Goal: Task Accomplishment & Management: Manage account settings

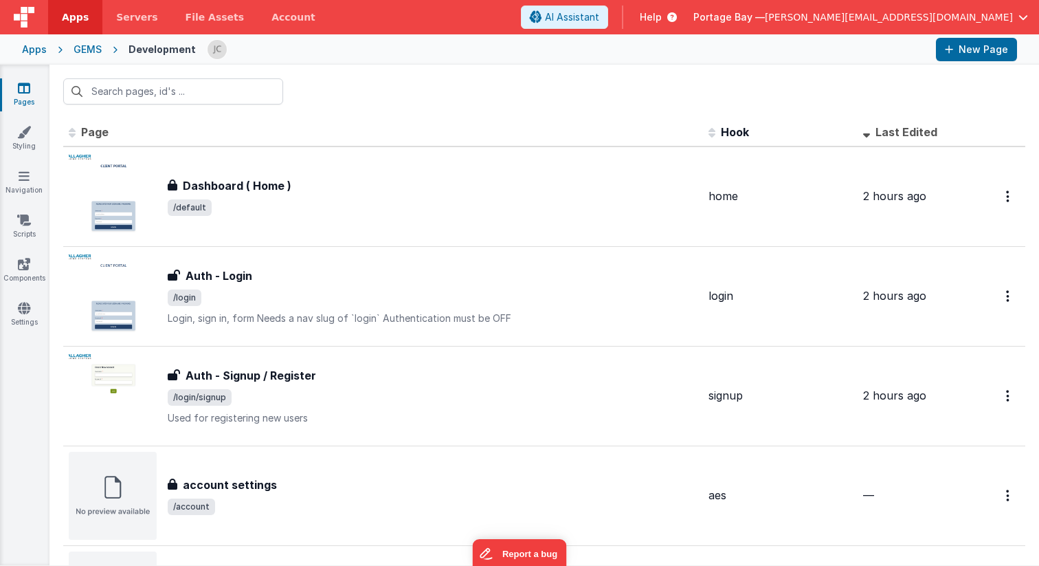
click at [69, 19] on span "Apps" at bounding box center [75, 17] width 27 height 14
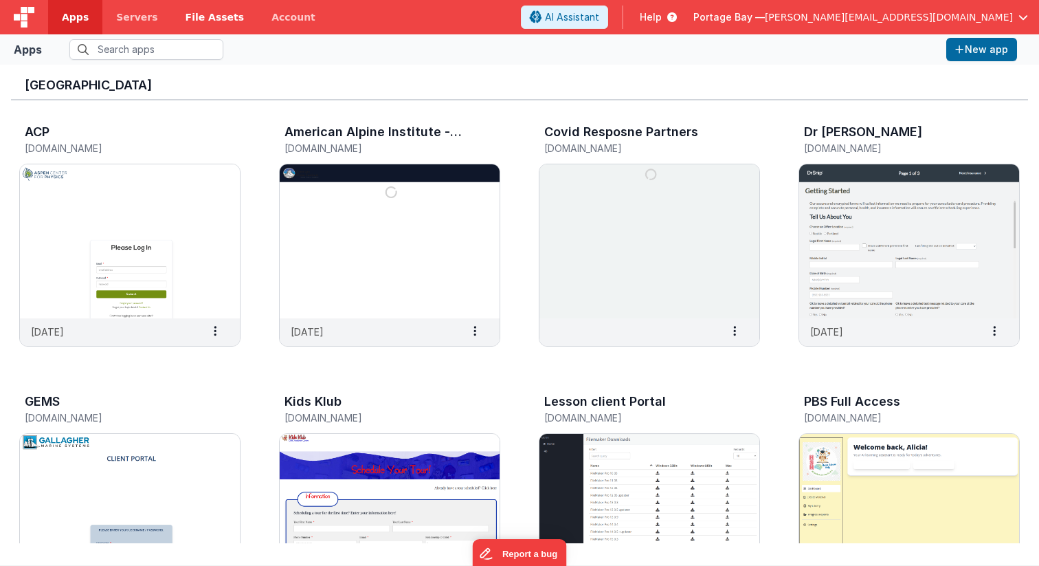
click at [202, 16] on span "File Assets" at bounding box center [215, 17] width 59 height 14
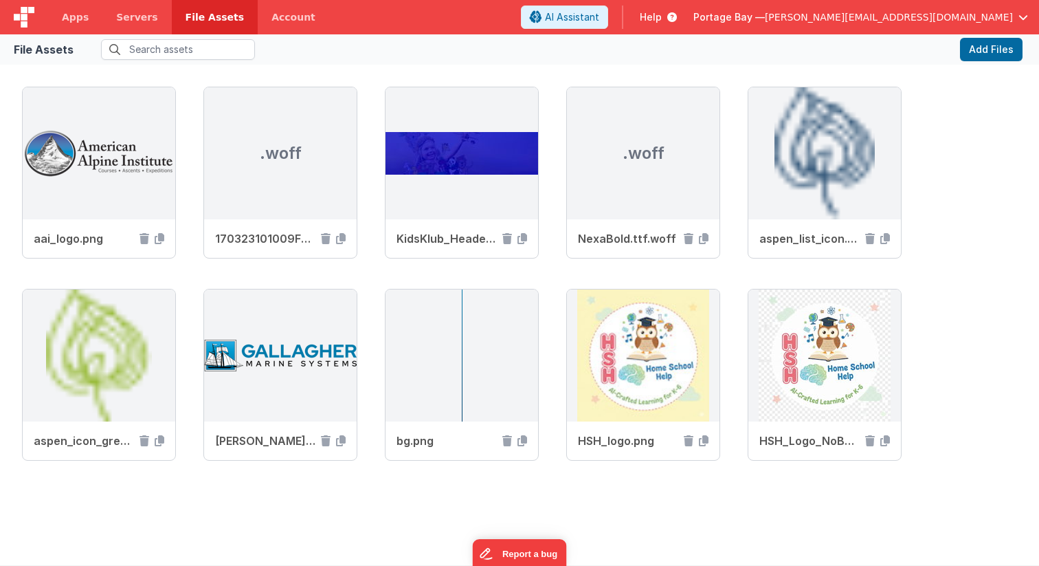
scroll to position [822, 0]
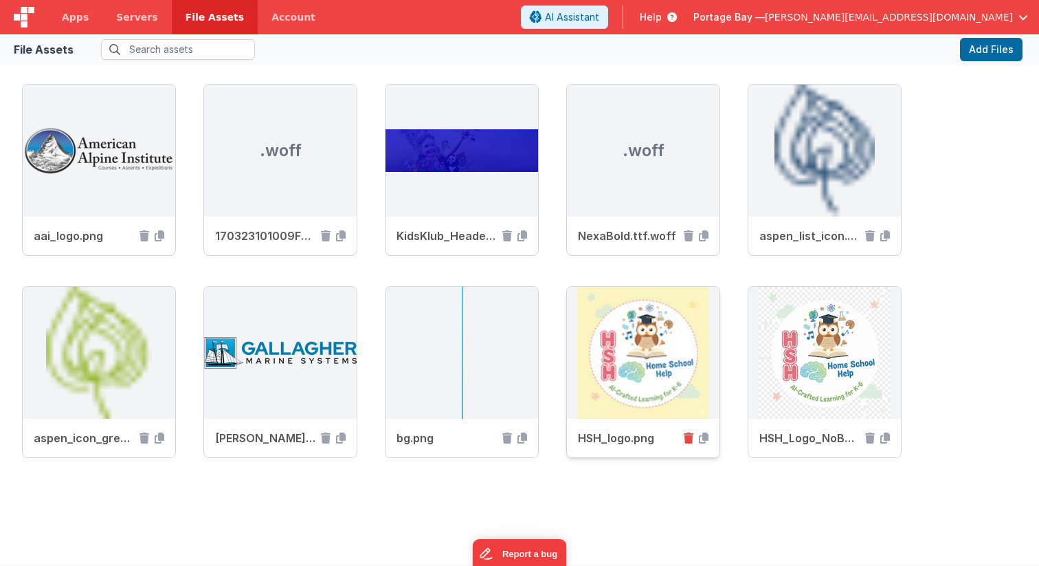
click at [689, 439] on icon at bounding box center [689, 437] width 10 height 11
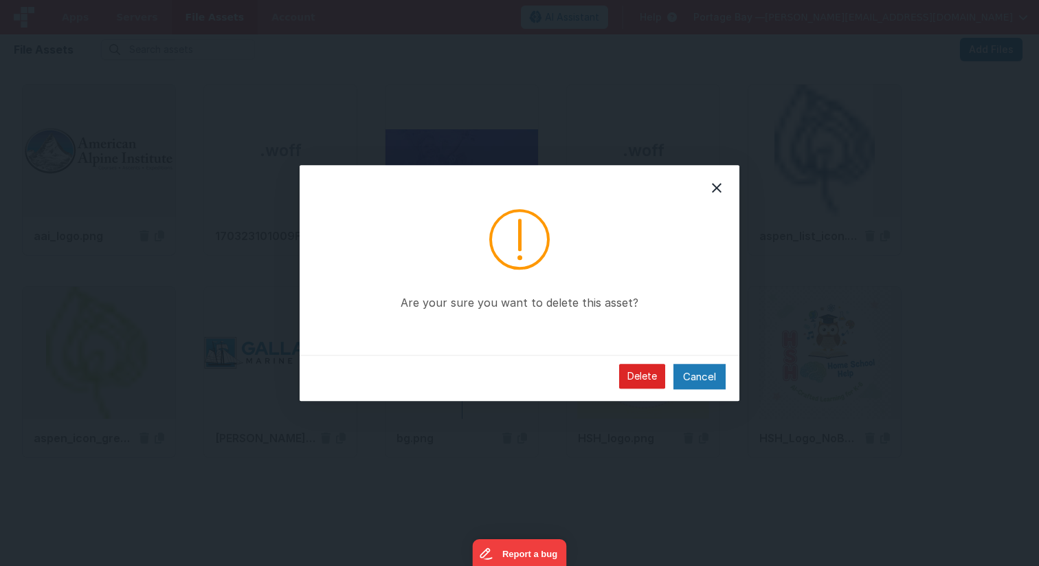
click at [634, 382] on button "Delete" at bounding box center [642, 376] width 46 height 25
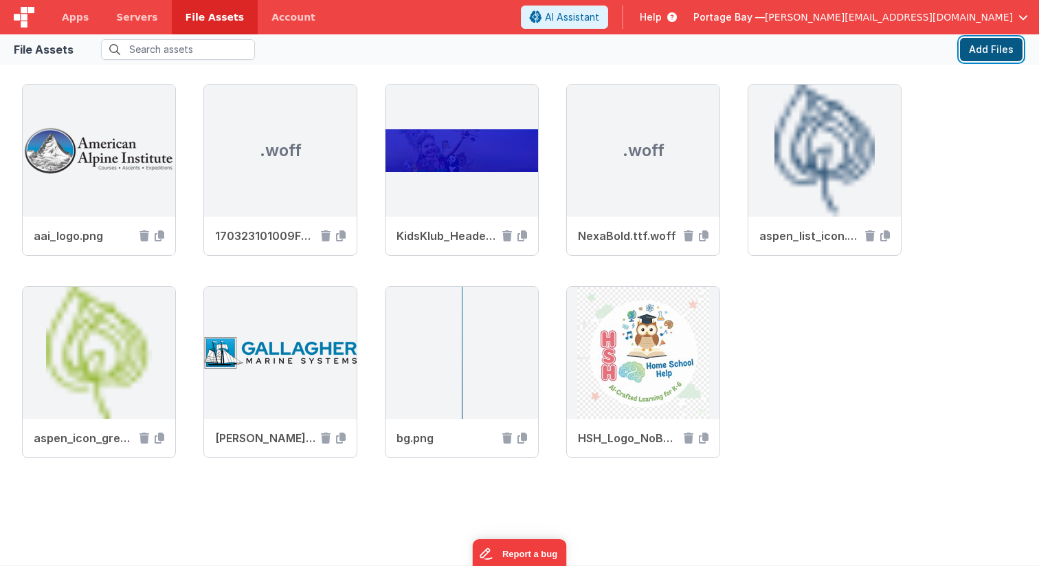
click at [997, 46] on button "Add Files" at bounding box center [991, 49] width 63 height 23
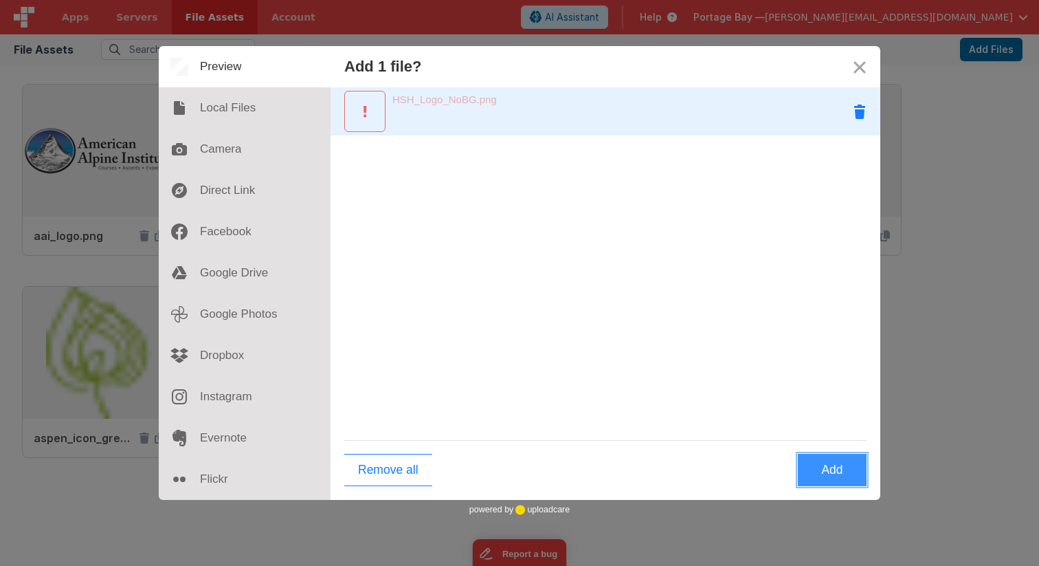
click at [860, 109] on button "Remove HSH_Logo_NoBG.png" at bounding box center [859, 111] width 41 height 41
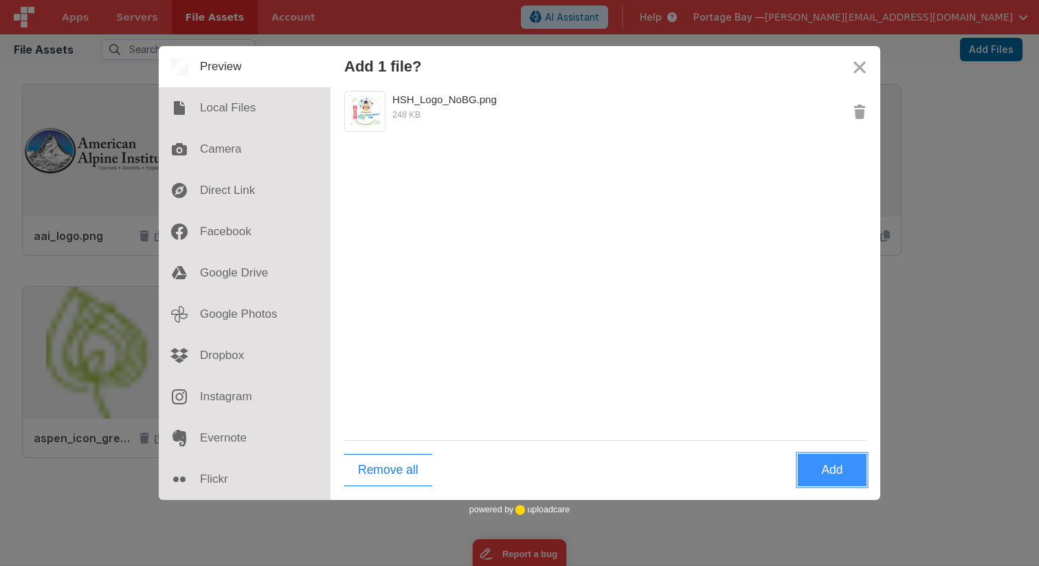
click at [826, 468] on button "Add" at bounding box center [832, 470] width 69 height 32
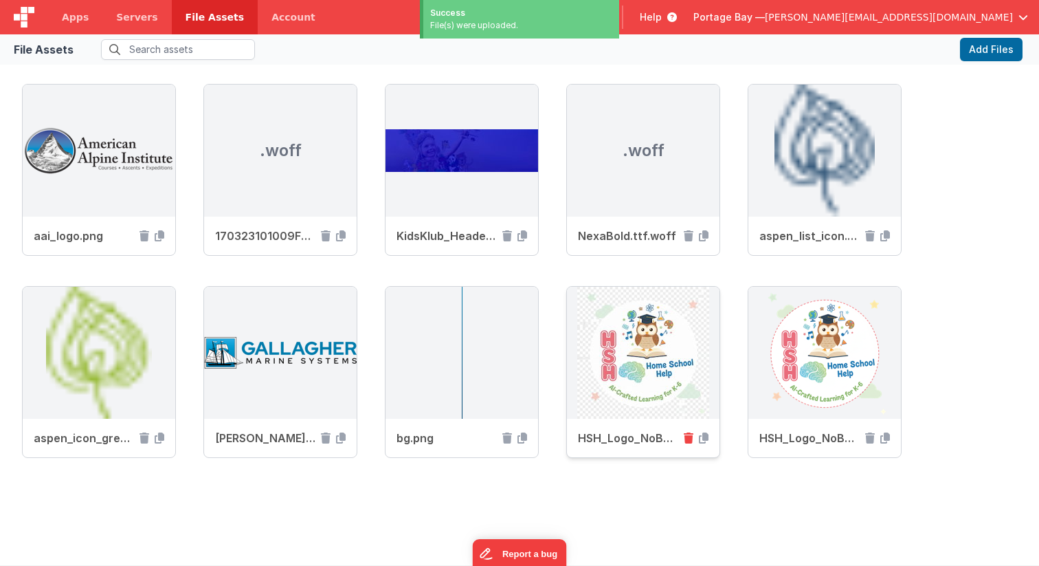
click at [686, 437] on icon at bounding box center [689, 437] width 10 height 11
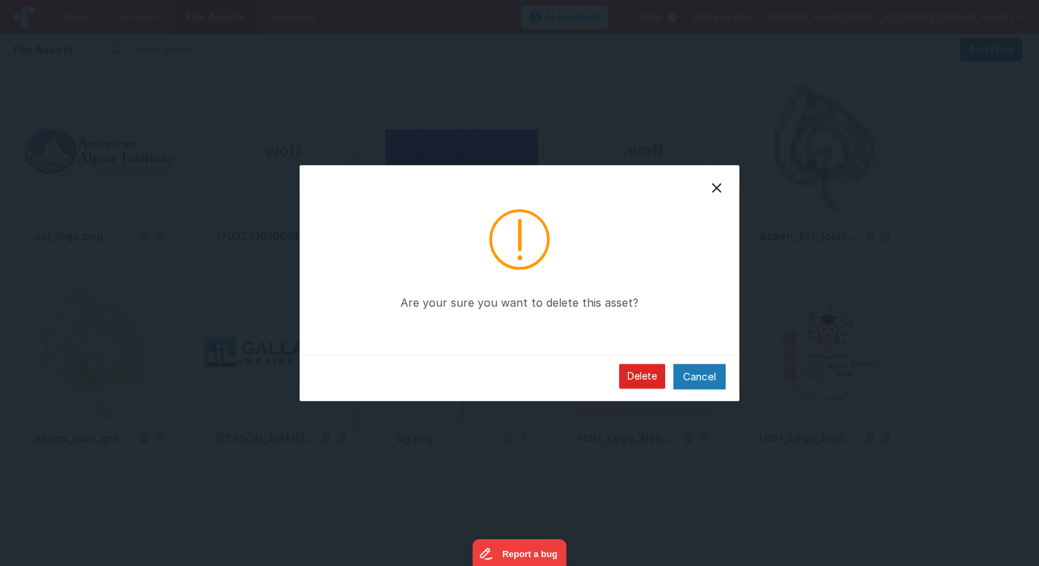
click at [639, 375] on button "Delete" at bounding box center [642, 376] width 46 height 25
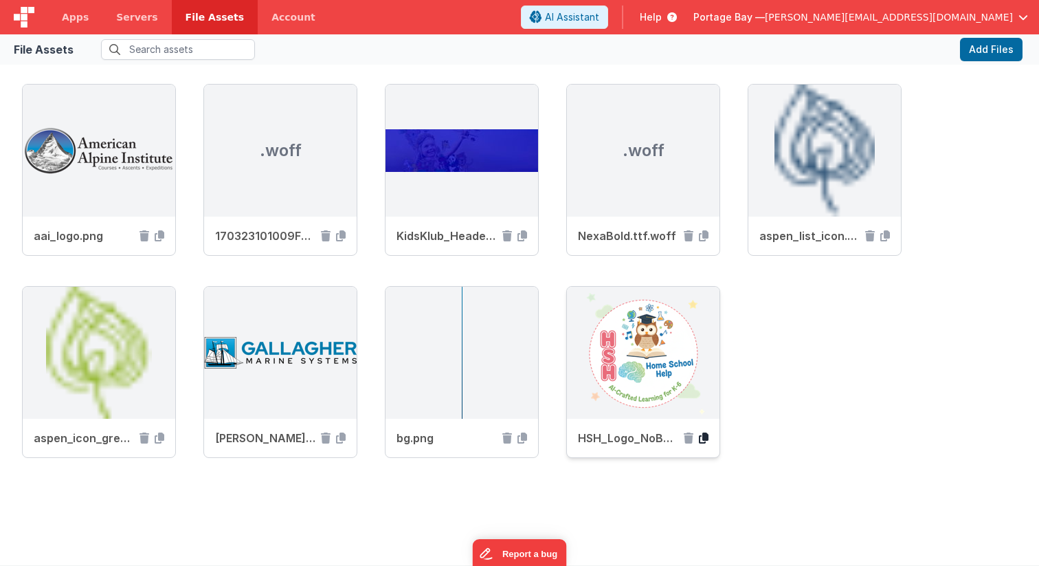
click at [706, 436] on icon at bounding box center [704, 437] width 10 height 11
click at [74, 16] on span "Apps" at bounding box center [75, 17] width 27 height 14
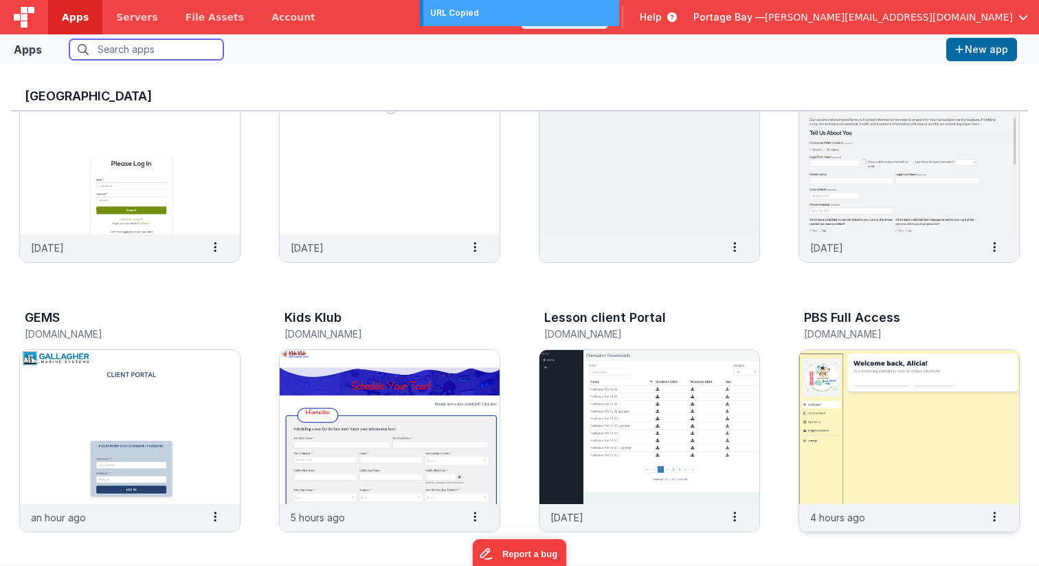
scroll to position [97, 0]
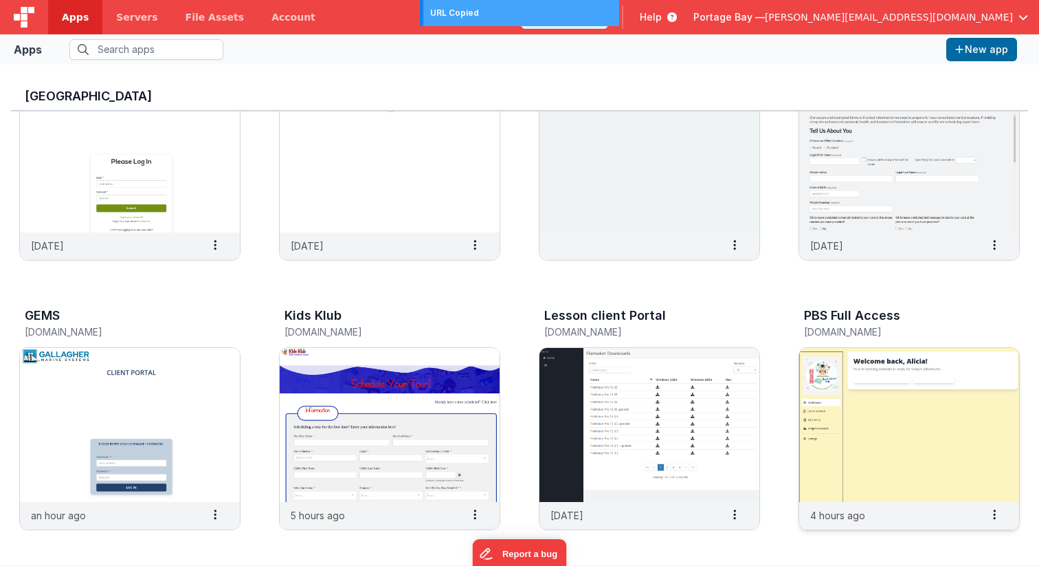
click at [881, 419] on img at bounding box center [909, 425] width 220 height 154
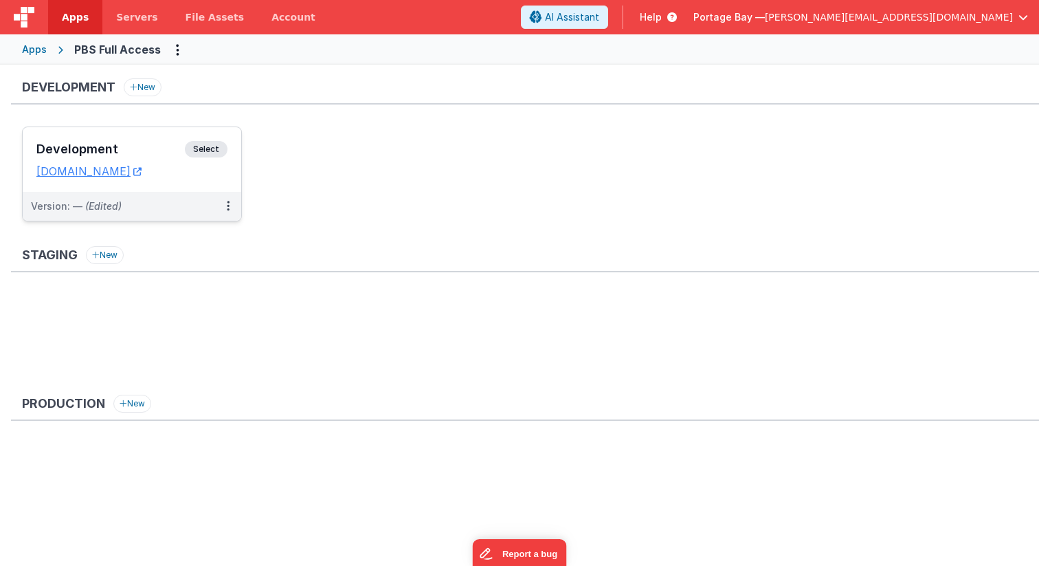
click at [214, 144] on span "Select" at bounding box center [206, 149] width 43 height 16
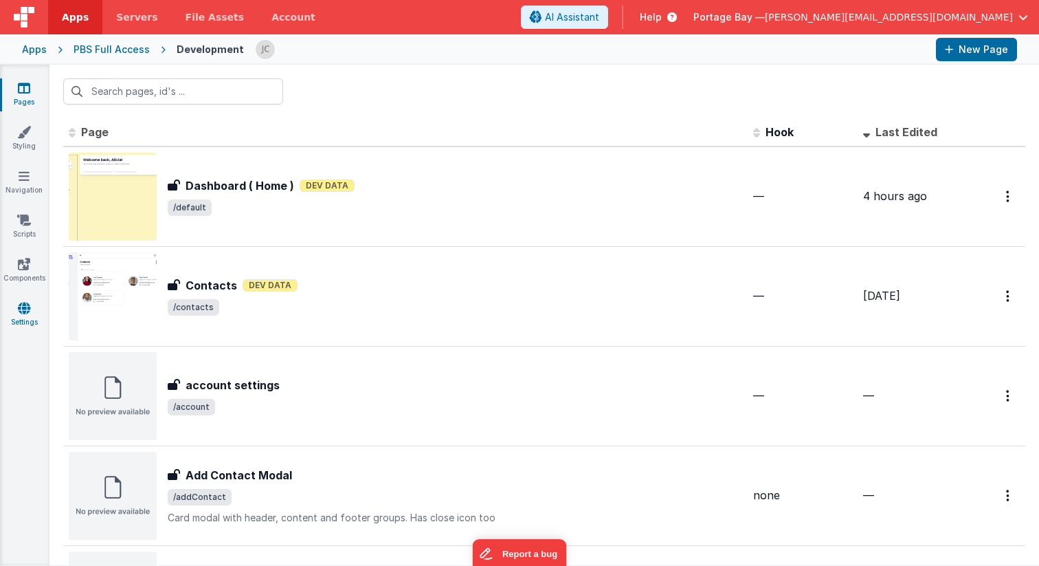
click at [19, 317] on link "Settings" at bounding box center [23, 314] width 49 height 27
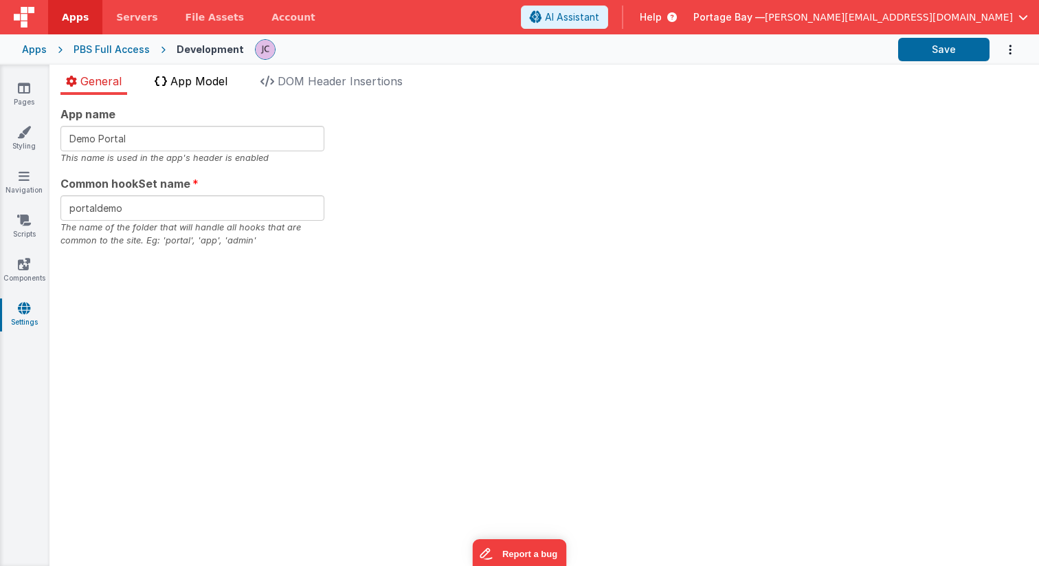
click at [183, 78] on span "App Model" at bounding box center [198, 81] width 57 height 14
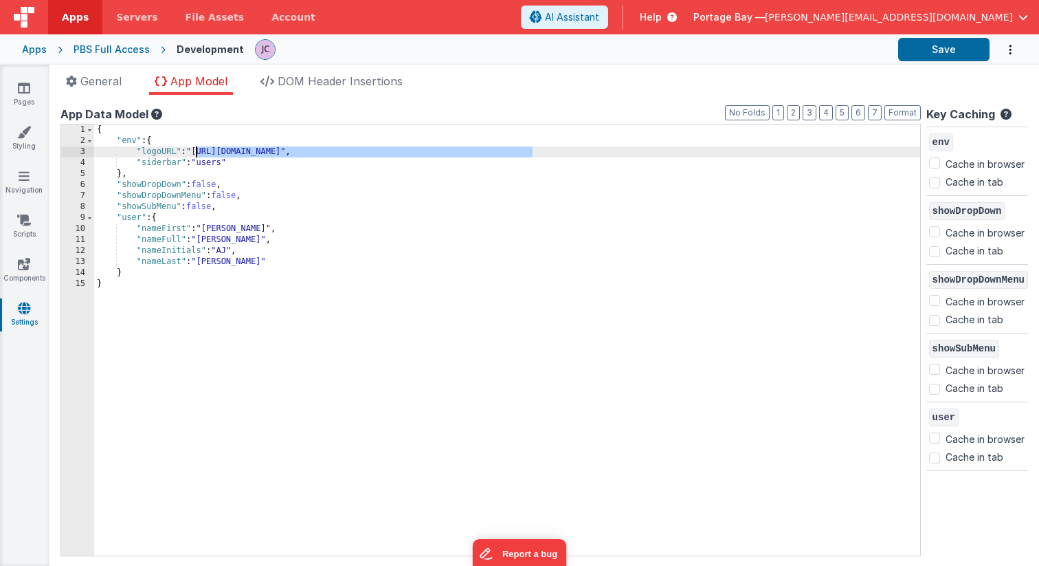
drag, startPoint x: 533, startPoint y: 150, endPoint x: 198, endPoint y: 152, distance: 335.5
click at [198, 152] on div "{ "env" : { "logoURL" : "[URL][DOMAIN_NAME]" , "siderbar" : "users" } , "showDr…" at bounding box center [507, 350] width 826 height 453
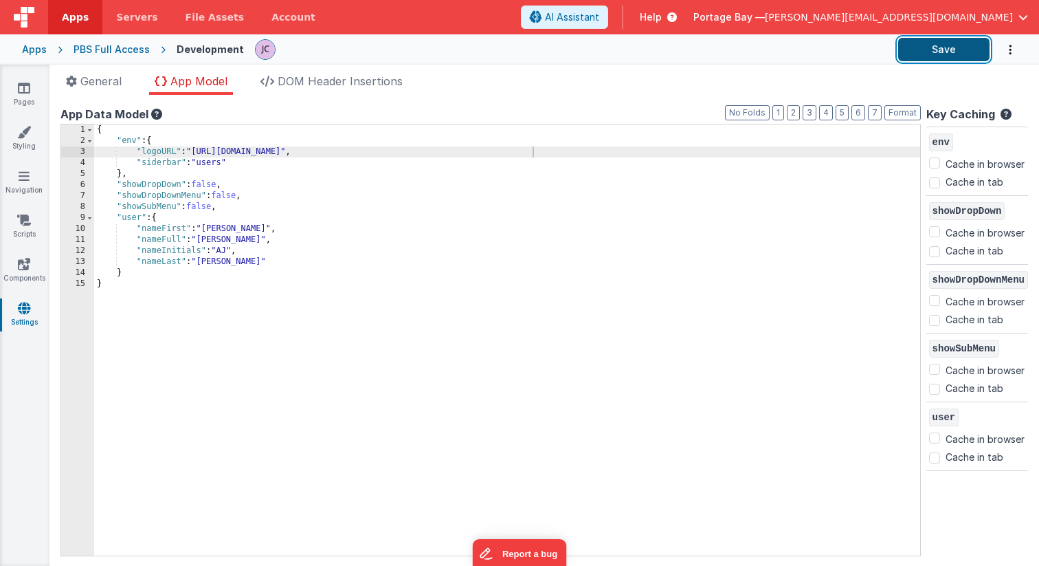
click at [951, 53] on button "Save" at bounding box center [943, 49] width 91 height 23
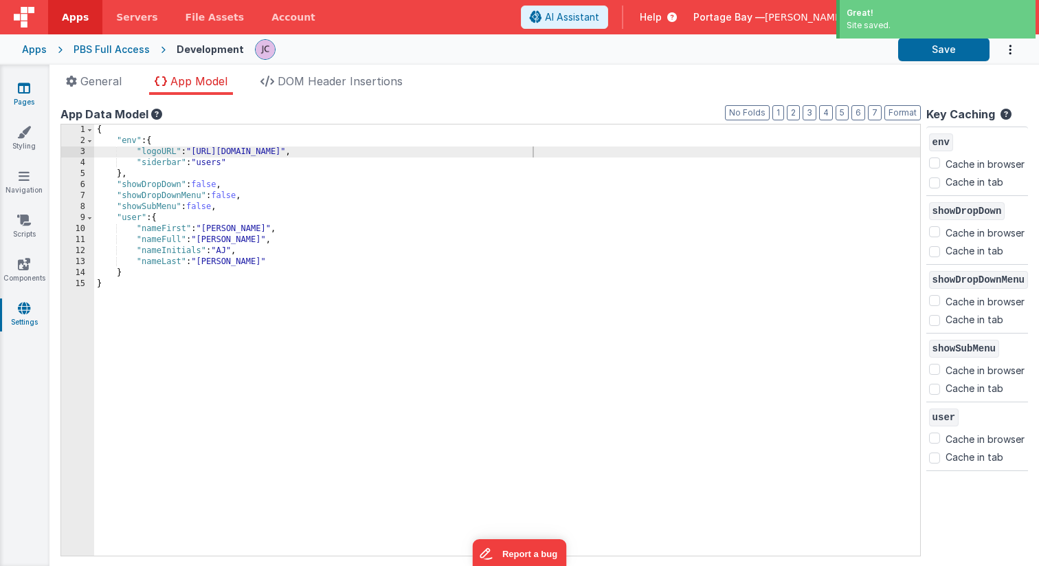
click at [28, 88] on icon at bounding box center [24, 88] width 12 height 14
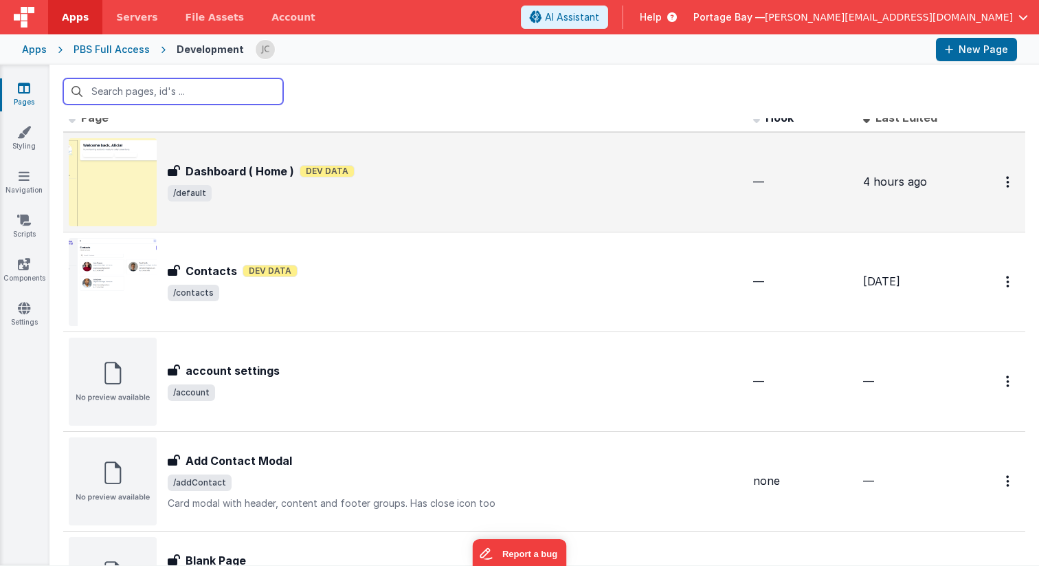
scroll to position [15, 0]
click at [472, 187] on div "Dashboard ( Home ) Dashboard ( Home ) Dev Data /default" at bounding box center [455, 181] width 575 height 38
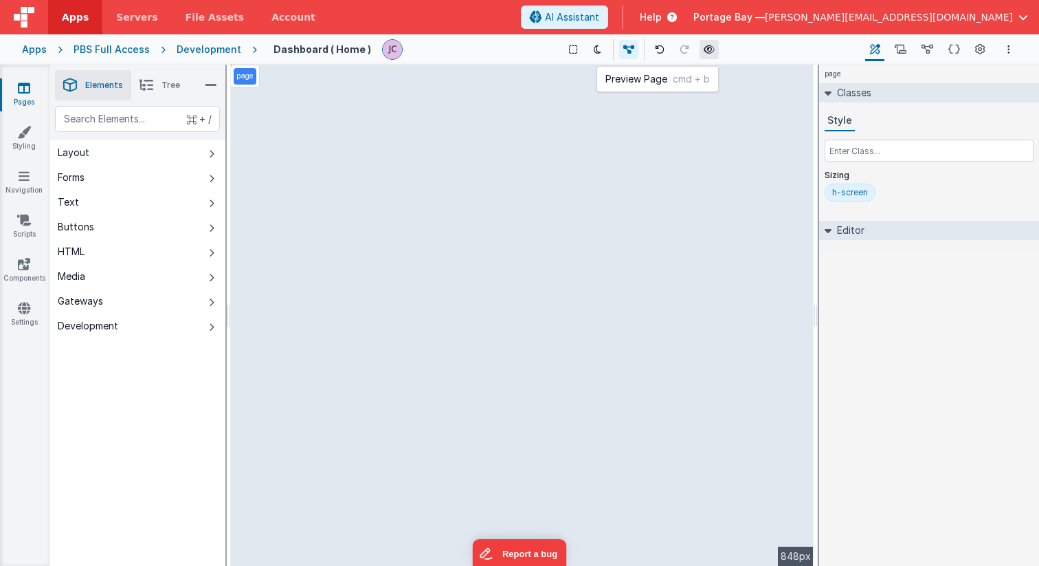
click at [707, 45] on icon at bounding box center [709, 50] width 11 height 10
click at [190, 47] on div "Development" at bounding box center [209, 50] width 65 height 14
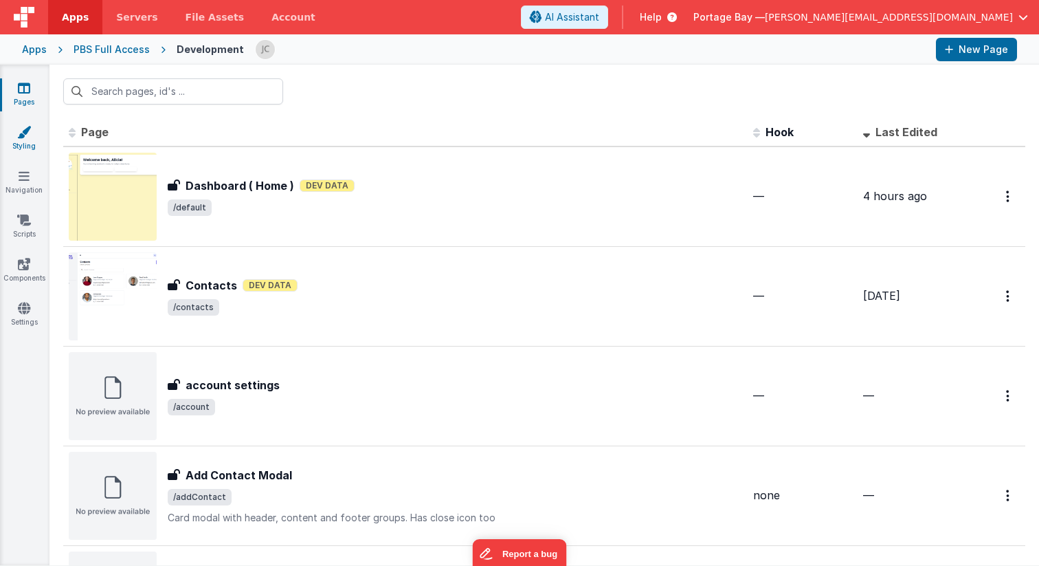
click at [21, 137] on icon at bounding box center [24, 132] width 14 height 14
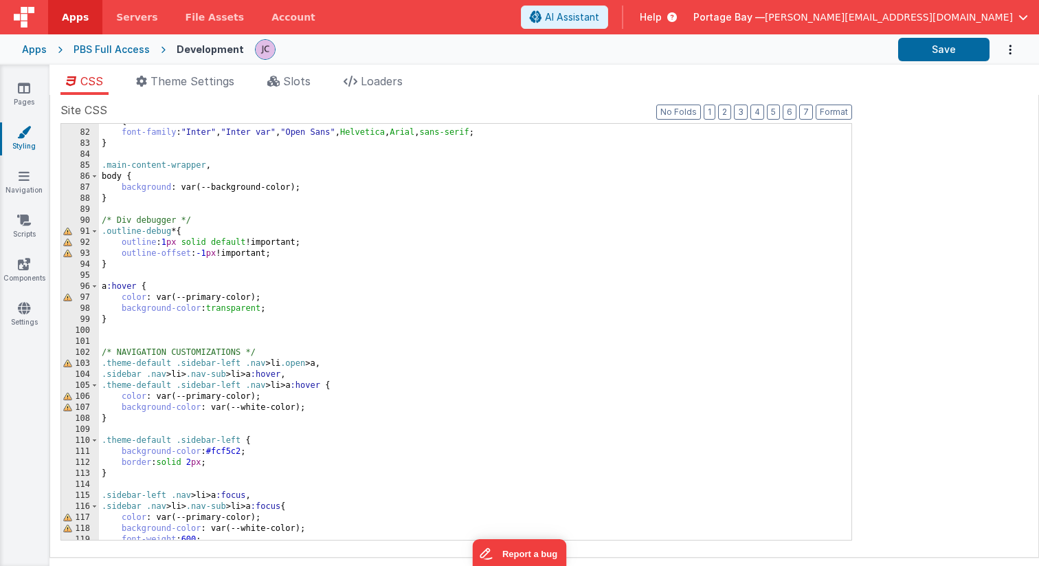
scroll to position [909, 0]
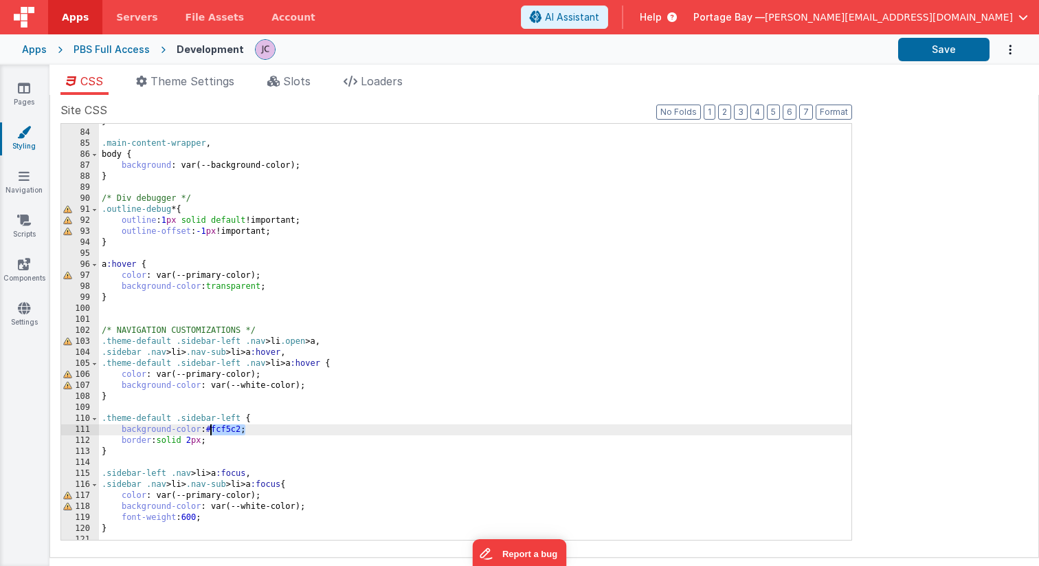
drag, startPoint x: 244, startPoint y: 428, endPoint x: 208, endPoint y: 428, distance: 35.8
click at [208, 428] on div "} .main-content-wrapper , body { background : var(--background-color); } /* Div…" at bounding box center [475, 335] width 753 height 438
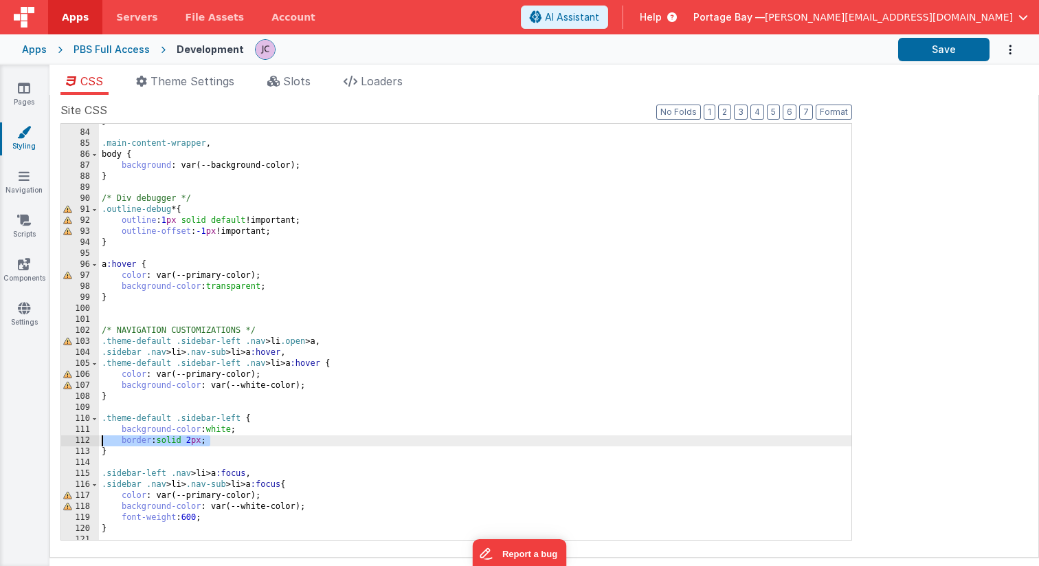
drag, startPoint x: 214, startPoint y: 439, endPoint x: 75, endPoint y: 442, distance: 138.9
click at [75, 442] on div "83 84 85 86 87 88 89 90 91 92 93 94 95 96 97 98 99 100 101 102 103 104 105 106 …" at bounding box center [456, 331] width 792 height 417
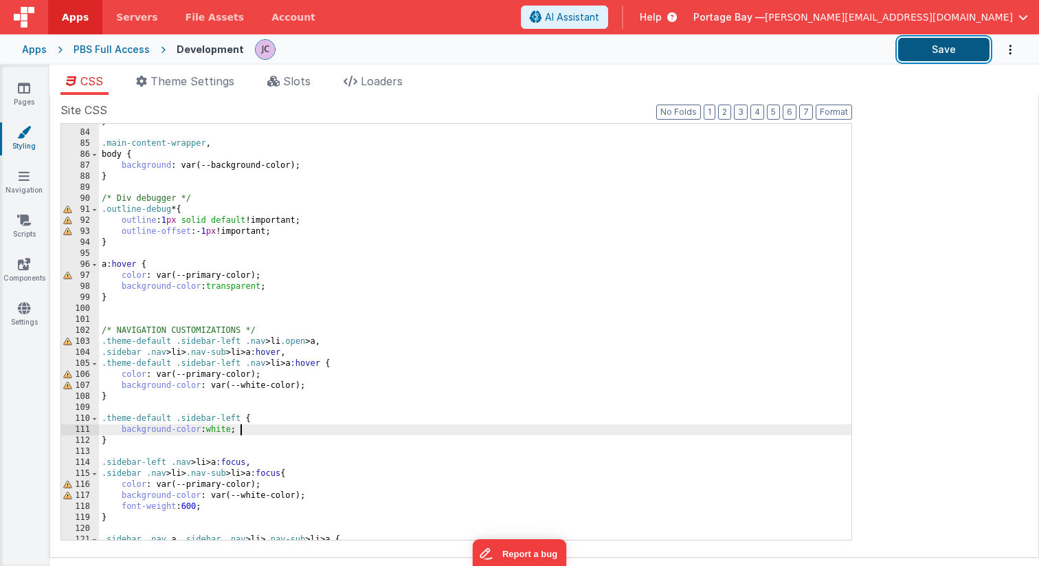
click at [949, 46] on button "Save" at bounding box center [943, 49] width 91 height 23
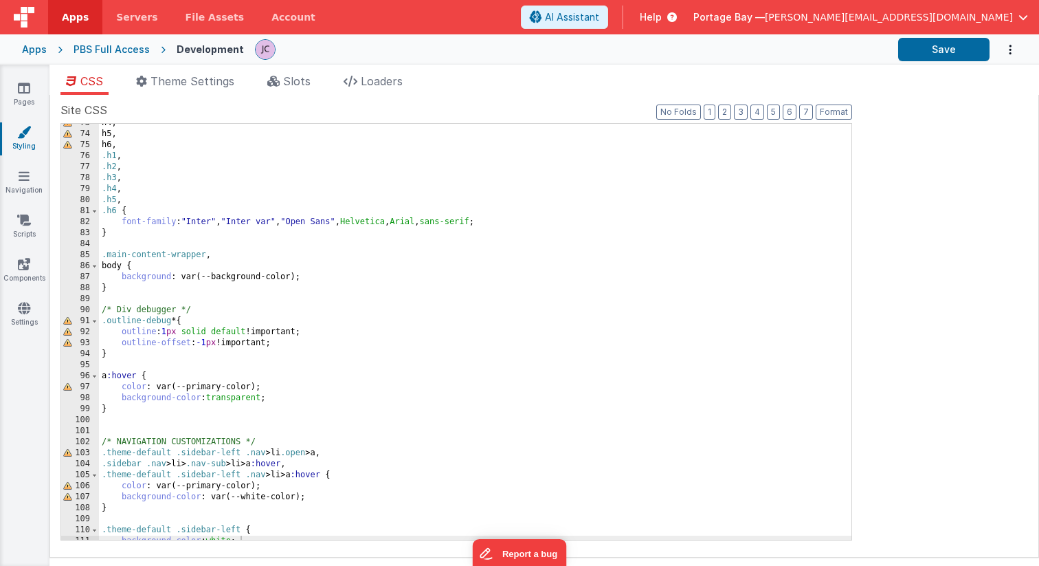
scroll to position [755, 0]
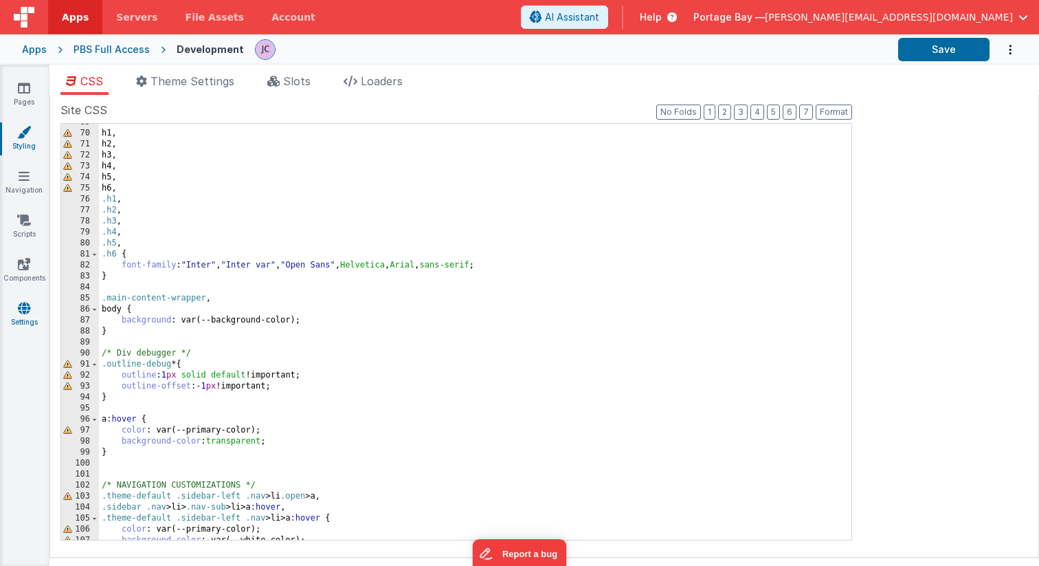
click at [25, 309] on icon at bounding box center [24, 308] width 12 height 14
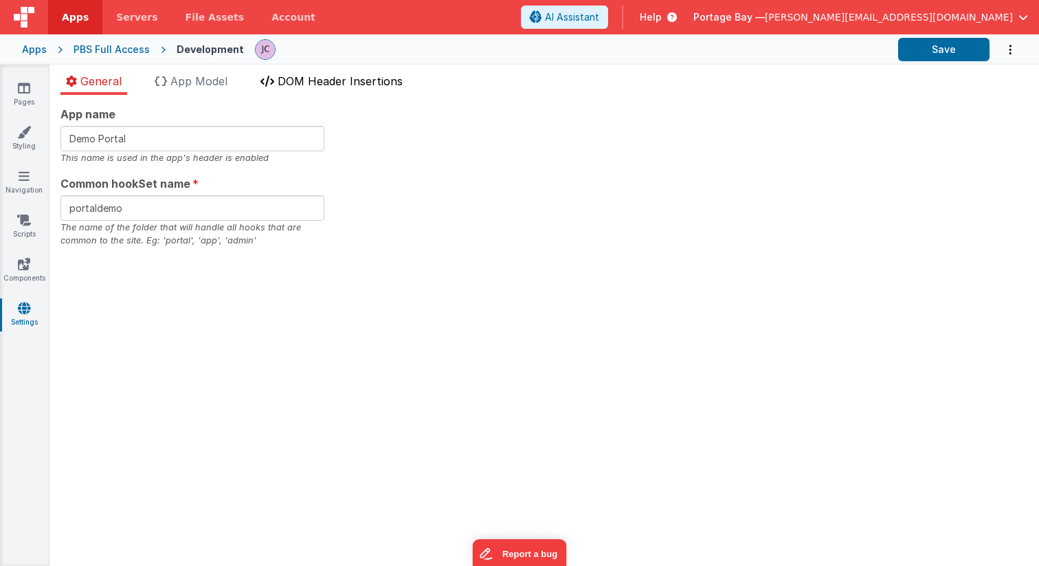
click at [356, 82] on span "DOM Header Insertions" at bounding box center [340, 81] width 125 height 14
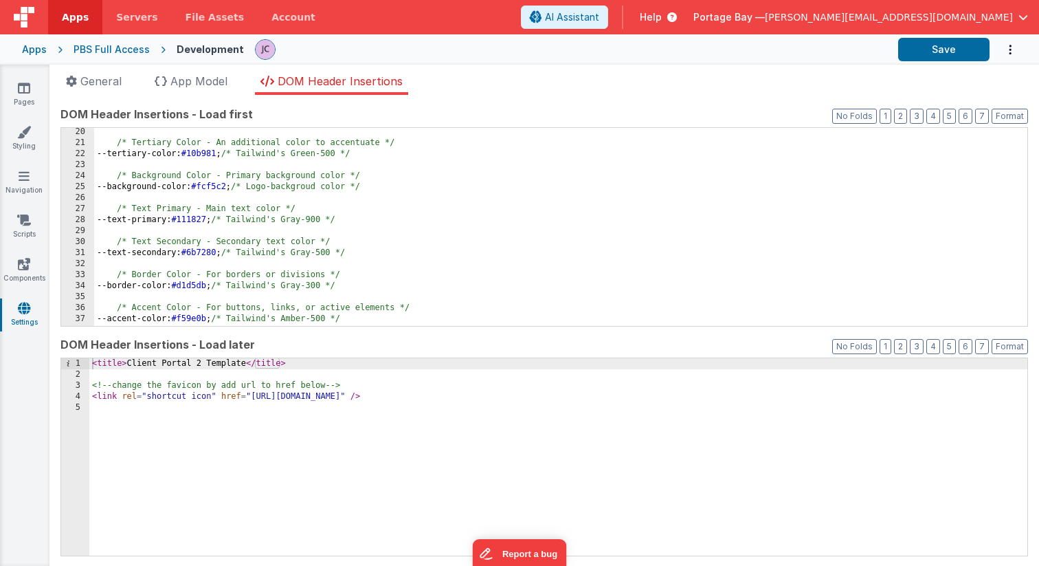
scroll to position [229, 0]
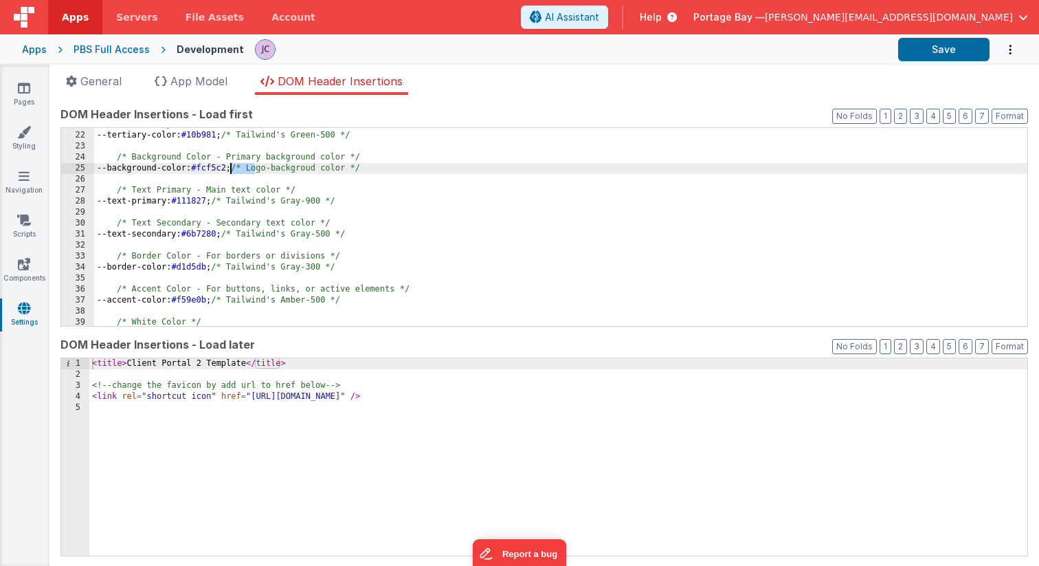
drag, startPoint x: 254, startPoint y: 167, endPoint x: 230, endPoint y: 166, distance: 24.1
click at [230, 166] on div "/* Tertiary Color - An additional color to accentuate */ --tertiary-color: #10b…" at bounding box center [560, 229] width 933 height 220
click at [954, 49] on button "Save" at bounding box center [943, 49] width 91 height 23
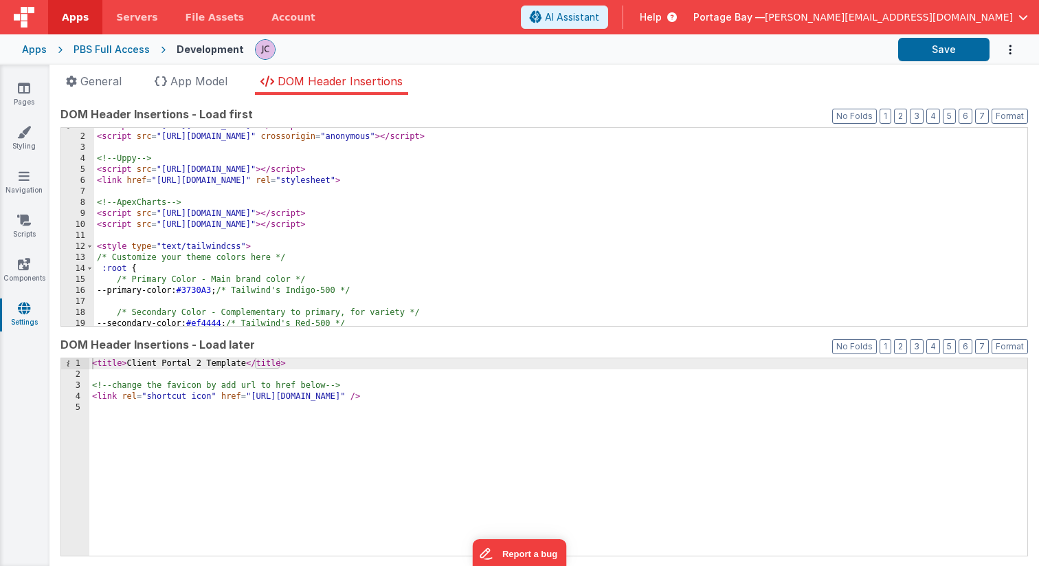
scroll to position [0, 0]
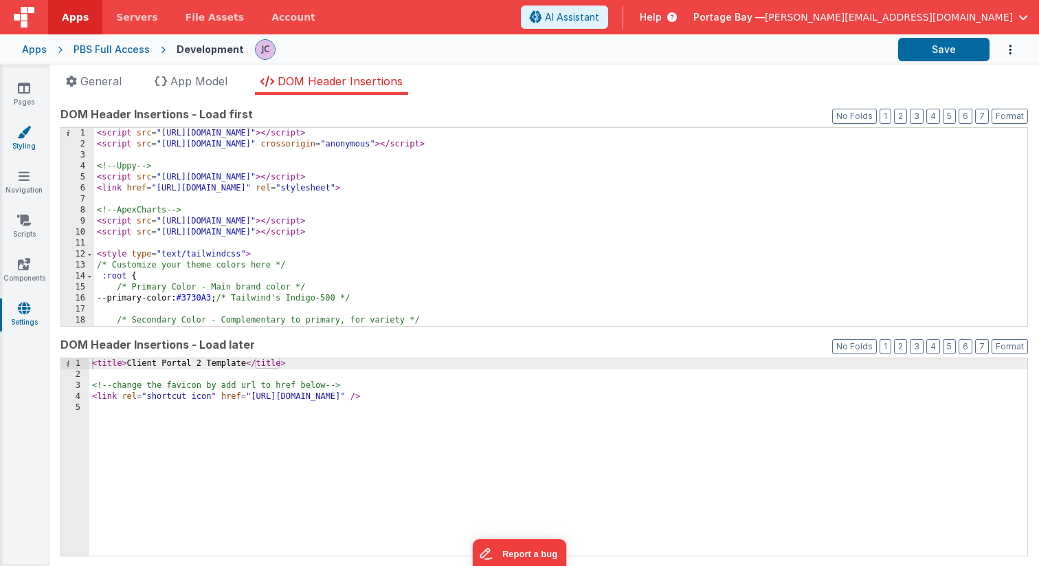
click at [27, 142] on link "Styling" at bounding box center [23, 138] width 49 height 27
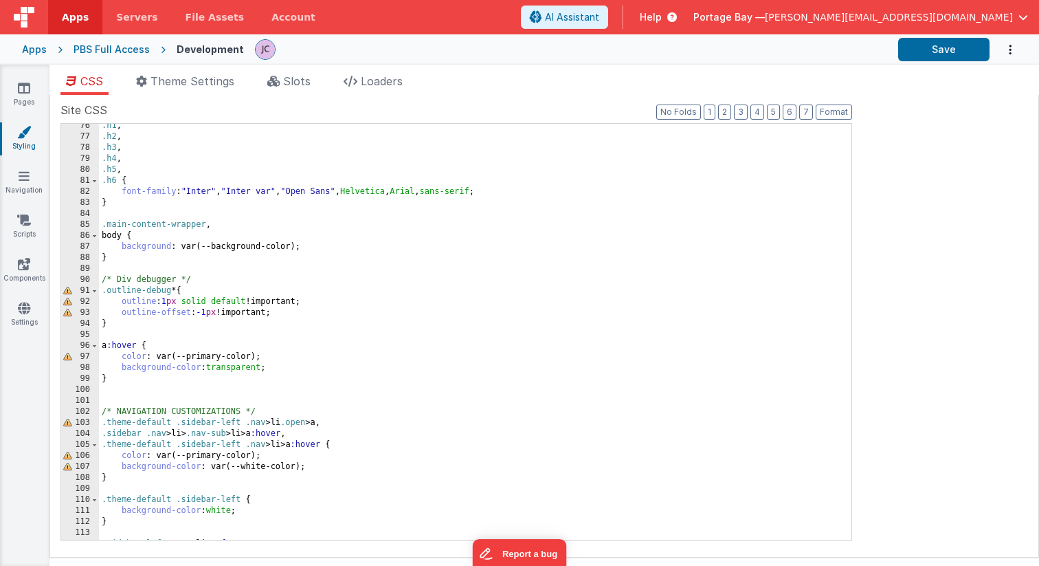
scroll to position [828, 0]
